Goal: Task Accomplishment & Management: Manage account settings

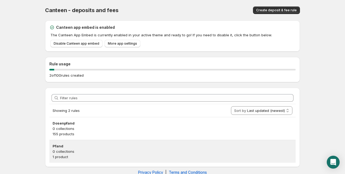
click at [90, 146] on h3 "Pfand" at bounding box center [173, 145] width 240 height 5
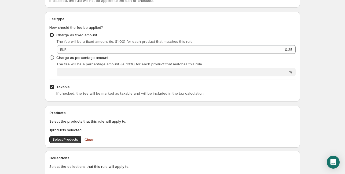
scroll to position [80, 0]
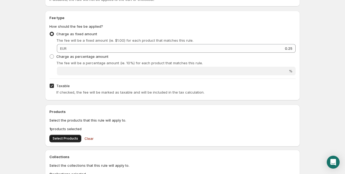
click at [67, 138] on span "Select Products" at bounding box center [65, 138] width 25 height 4
click at [65, 138] on span "Select Products" at bounding box center [65, 138] width 25 height 4
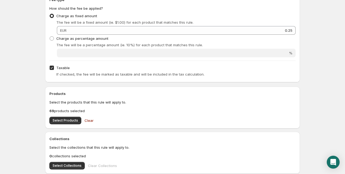
scroll to position [99, 0]
click at [69, 119] on span "Select Products" at bounding box center [65, 120] width 25 height 4
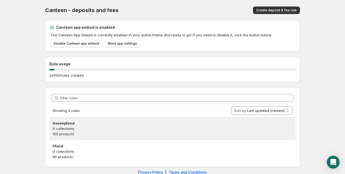
scroll to position [10, 0]
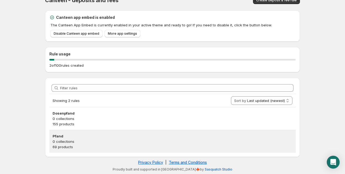
click at [62, 137] on h3 "Pfand" at bounding box center [173, 135] width 240 height 5
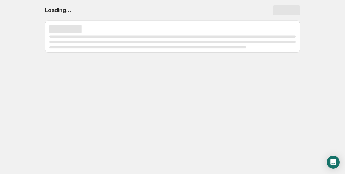
scroll to position [0, 0]
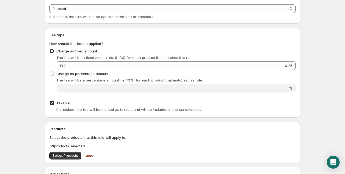
scroll to position [65, 0]
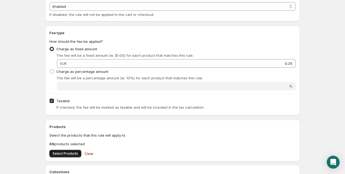
click at [67, 154] on span "Select Products" at bounding box center [65, 153] width 25 height 4
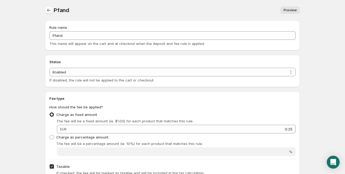
click at [47, 10] on icon "Settings" at bounding box center [48, 10] width 5 height 5
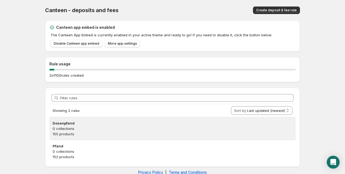
click at [64, 127] on p "0 collections" at bounding box center [173, 128] width 240 height 5
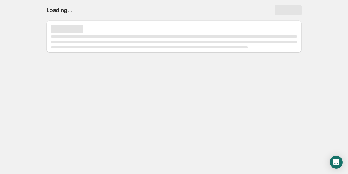
select select "deactive"
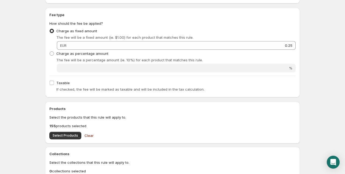
scroll to position [156, 0]
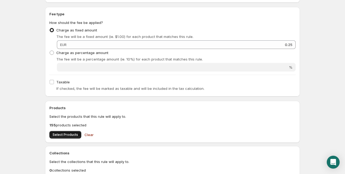
click at [67, 134] on span "Select Products" at bounding box center [65, 134] width 25 height 4
click at [87, 134] on span "Clear" at bounding box center [88, 134] width 9 height 5
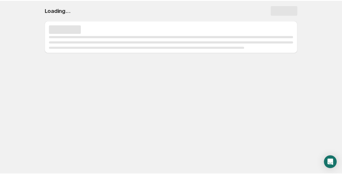
scroll to position [0, 0]
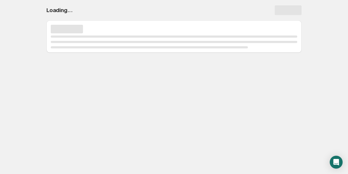
select select "deactive"
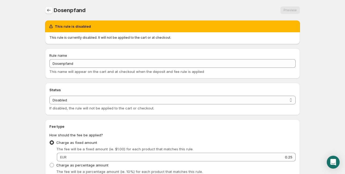
click at [48, 9] on icon "Settings" at bounding box center [48, 10] width 5 height 5
